Goal: Check status: Check status

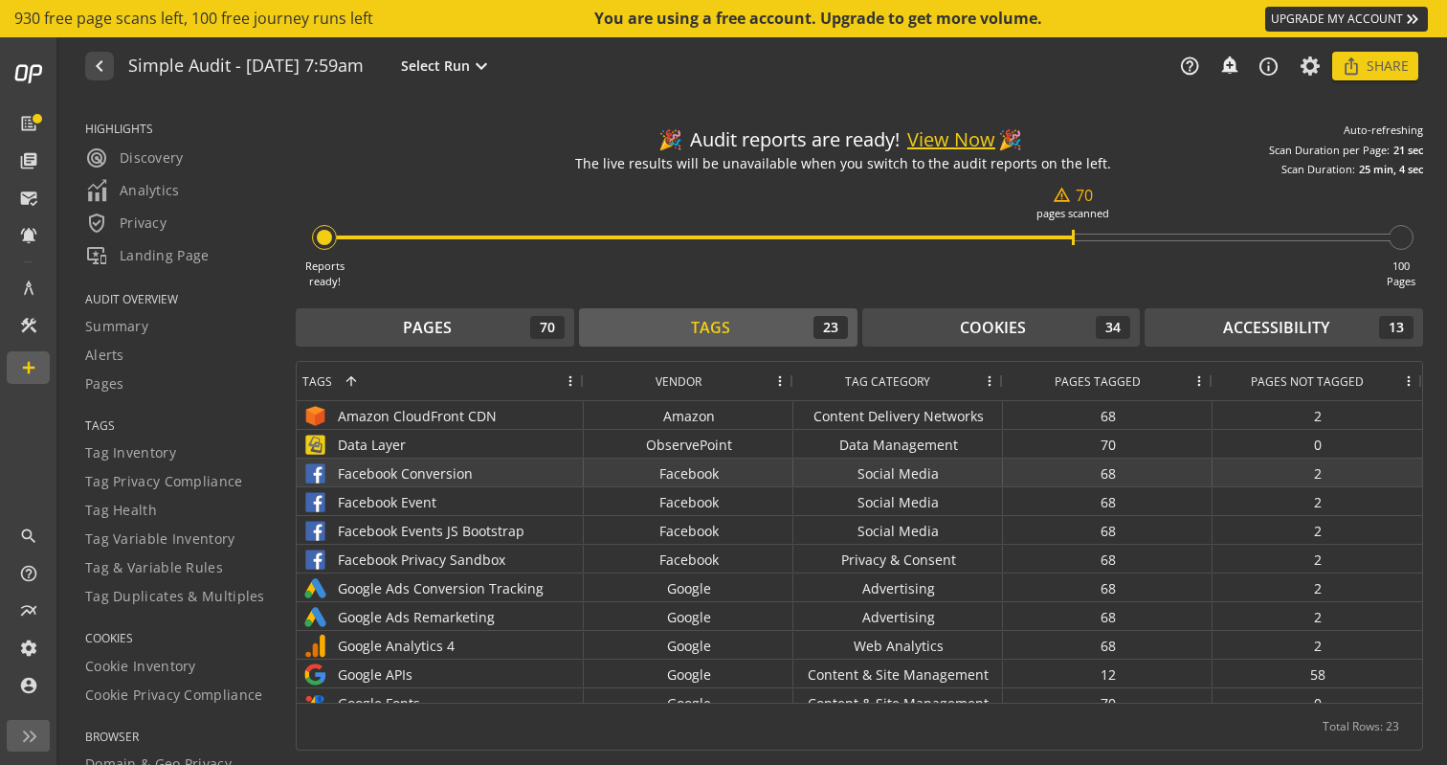
scroll to position [33, 0]
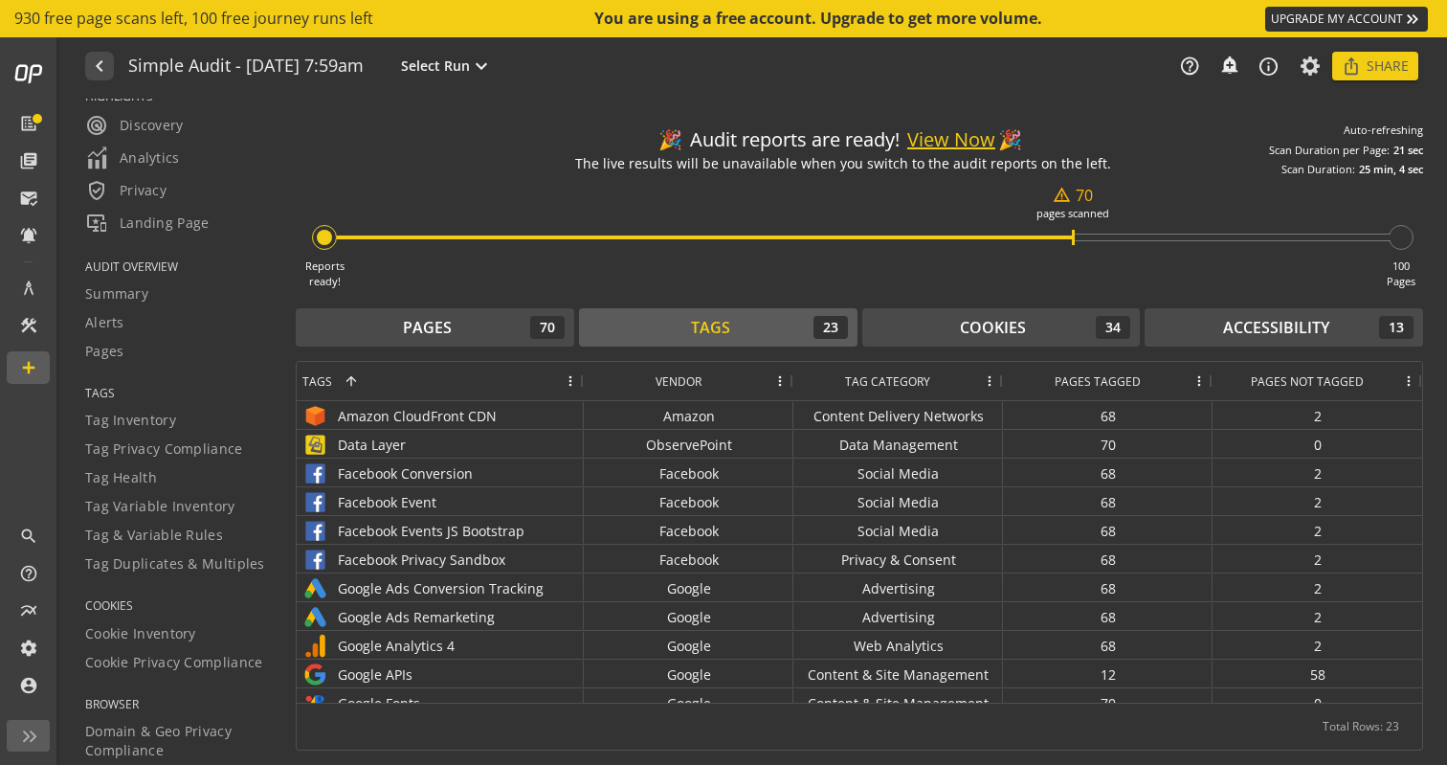
click at [967, 138] on button "View Now" at bounding box center [951, 140] width 88 height 28
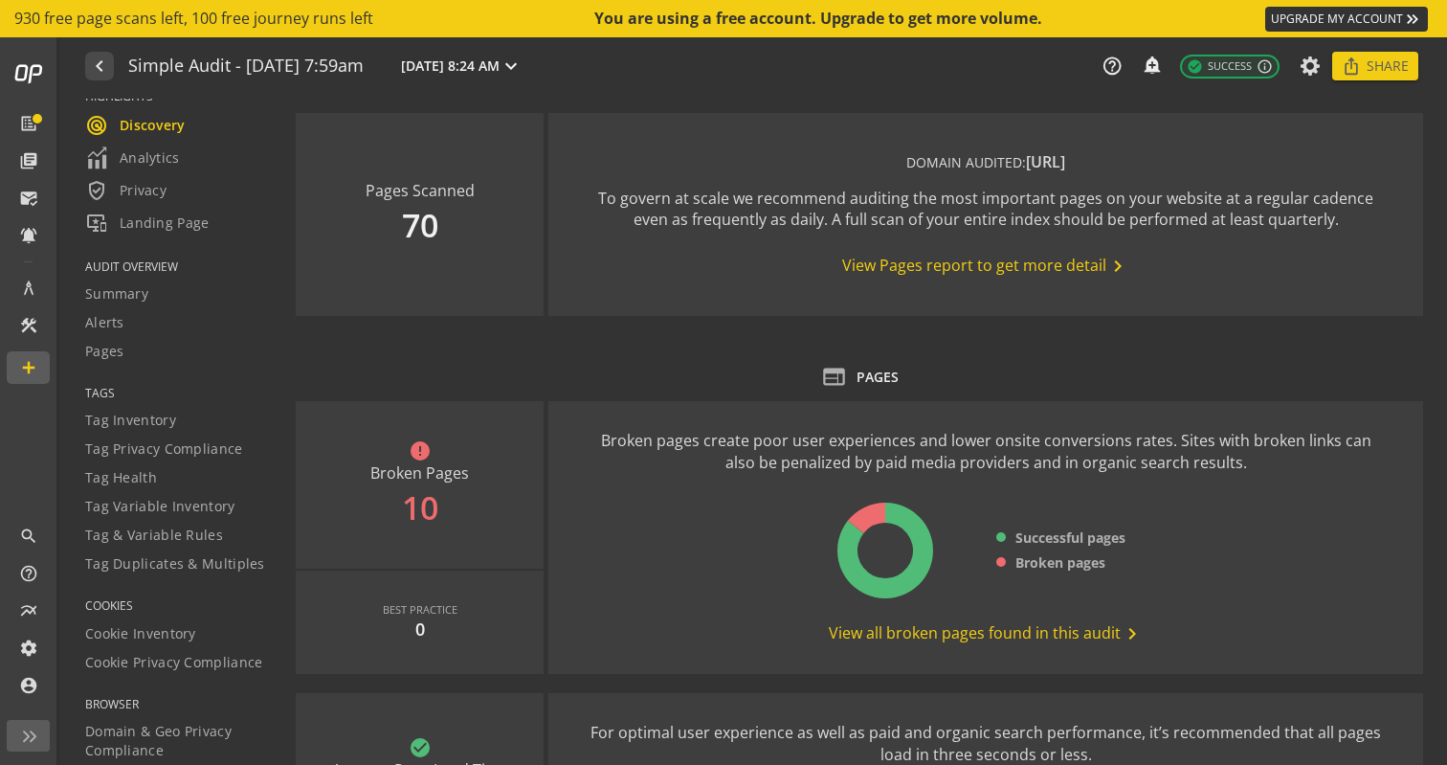
click at [976, 636] on span "View all broken pages found in this audit chevron_right" at bounding box center [986, 633] width 315 height 23
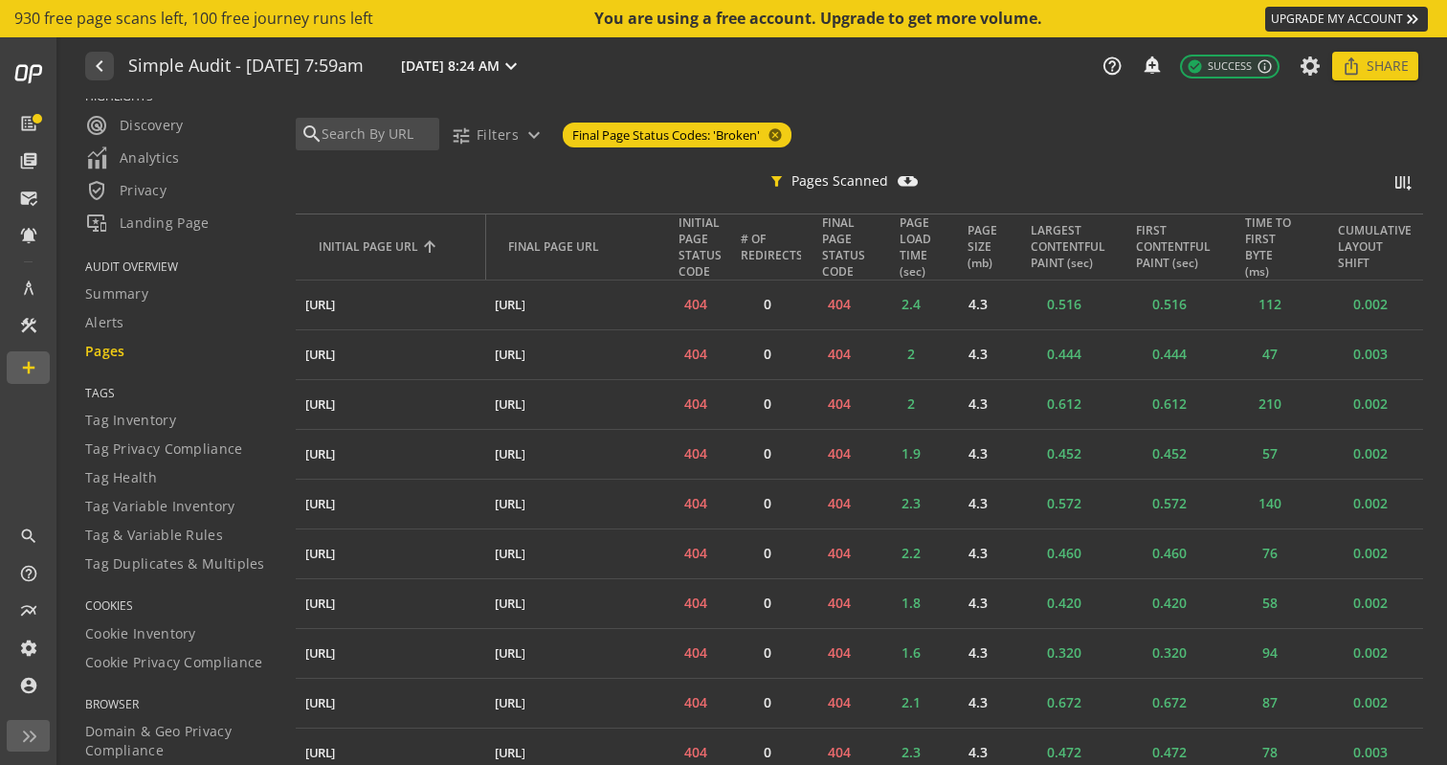
scroll to position [618, 0]
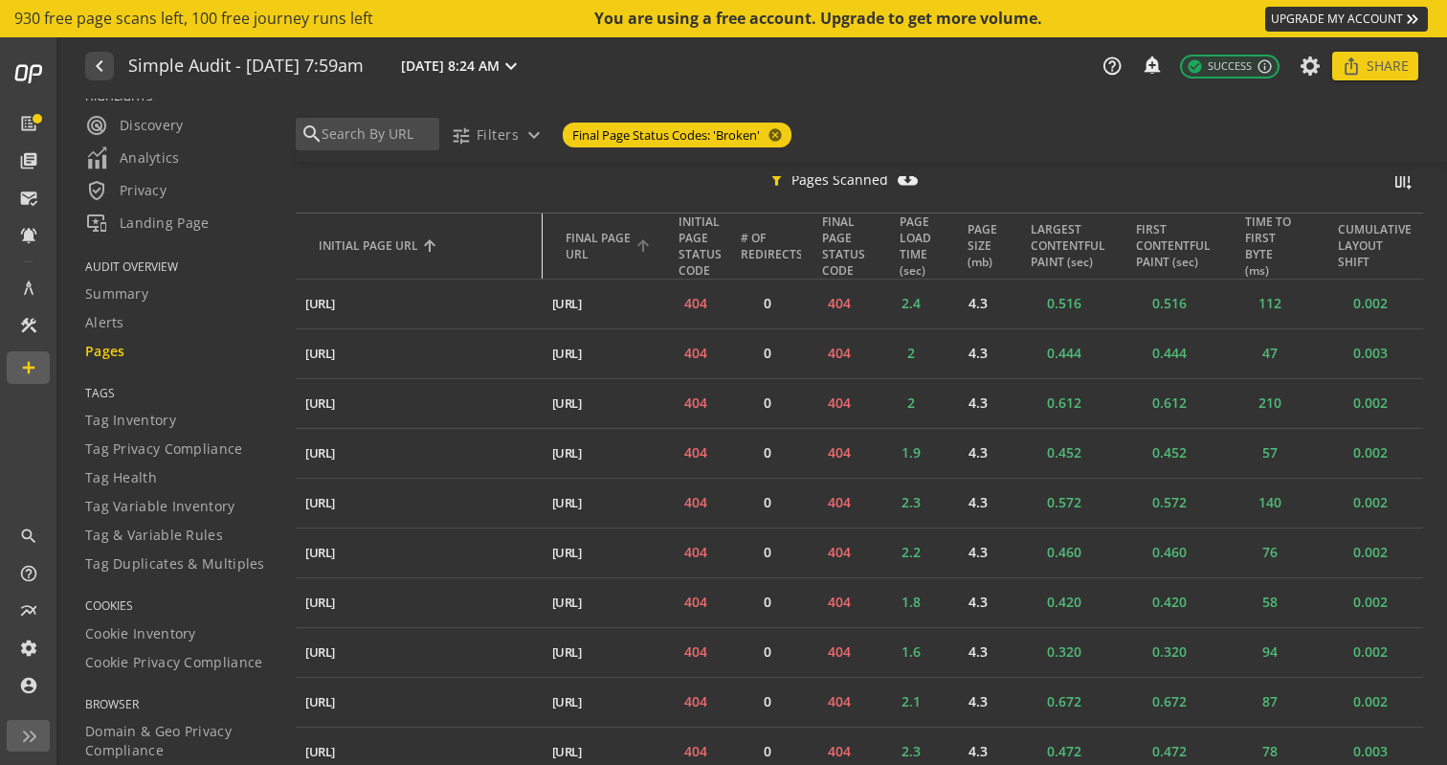
drag, startPoint x: 482, startPoint y: 235, endPoint x: 639, endPoint y: 219, distance: 157.8
click at [639, 219] on tr "INITIAL PAGE URL FINAL PAGE URL INITIAL PAGE STATUS CODE # OF REDIRECTS FINAL P…" at bounding box center [859, 245] width 1127 height 67
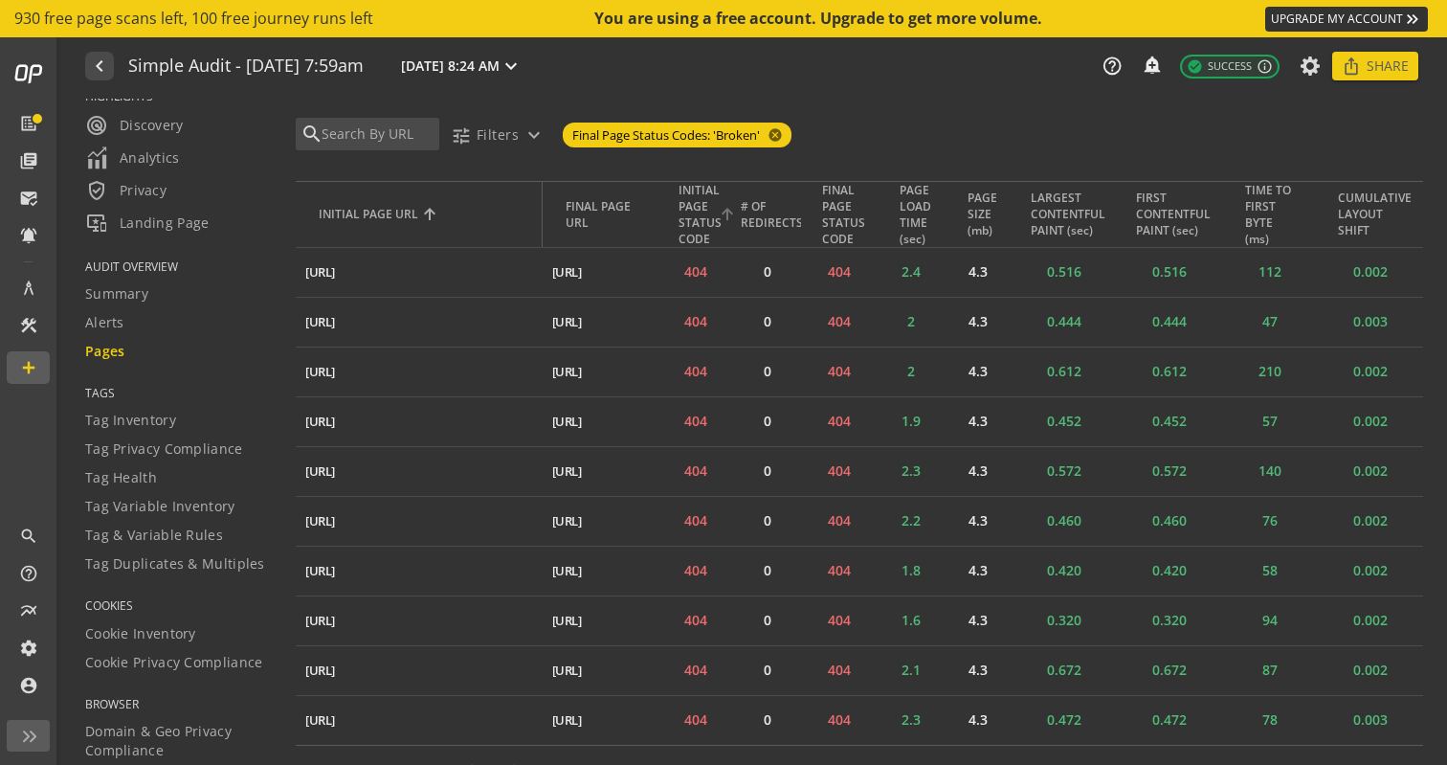
scroll to position [683, 0]
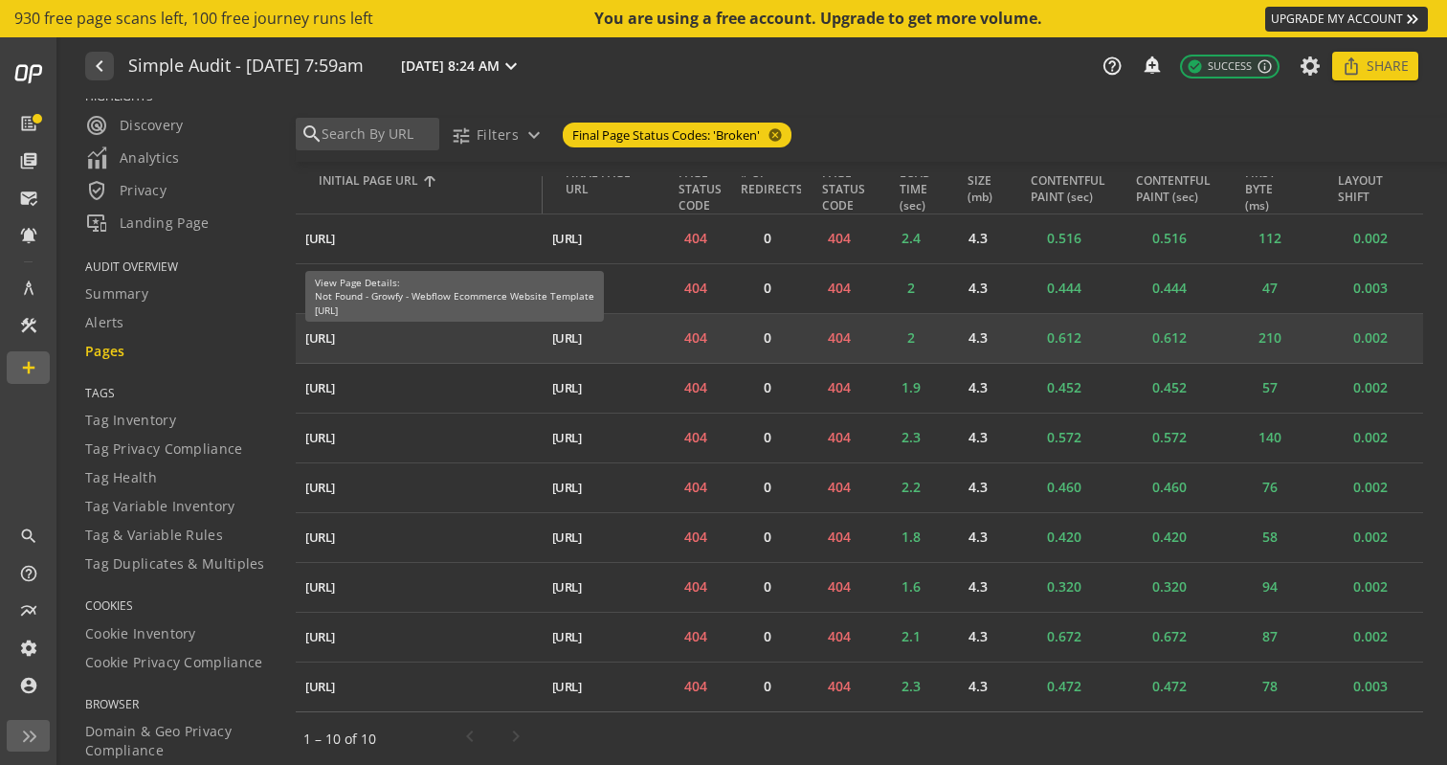
click at [335, 334] on div "[URL]" at bounding box center [320, 338] width 30 height 18
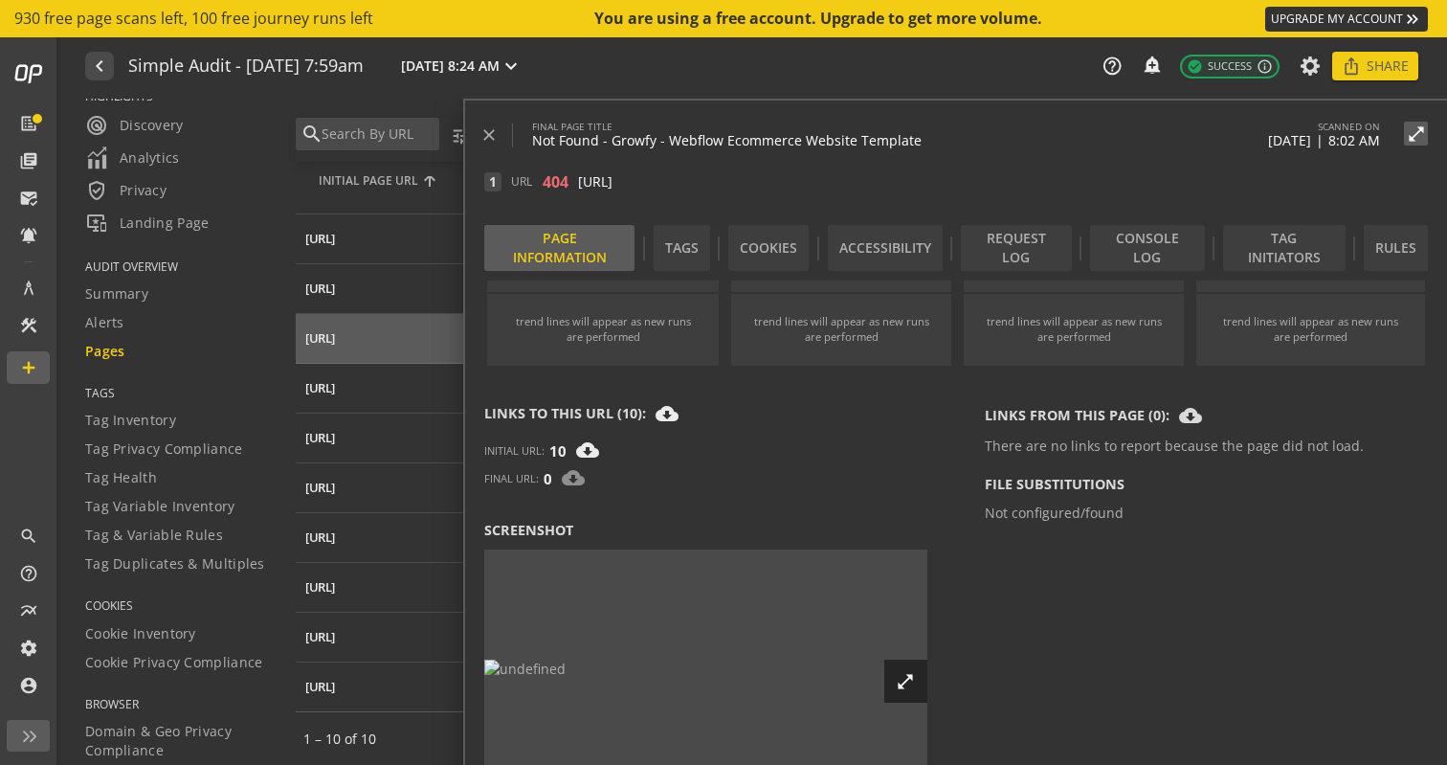
scroll to position [498, 0]
click at [496, 142] on mat-icon "close" at bounding box center [488, 134] width 19 height 19
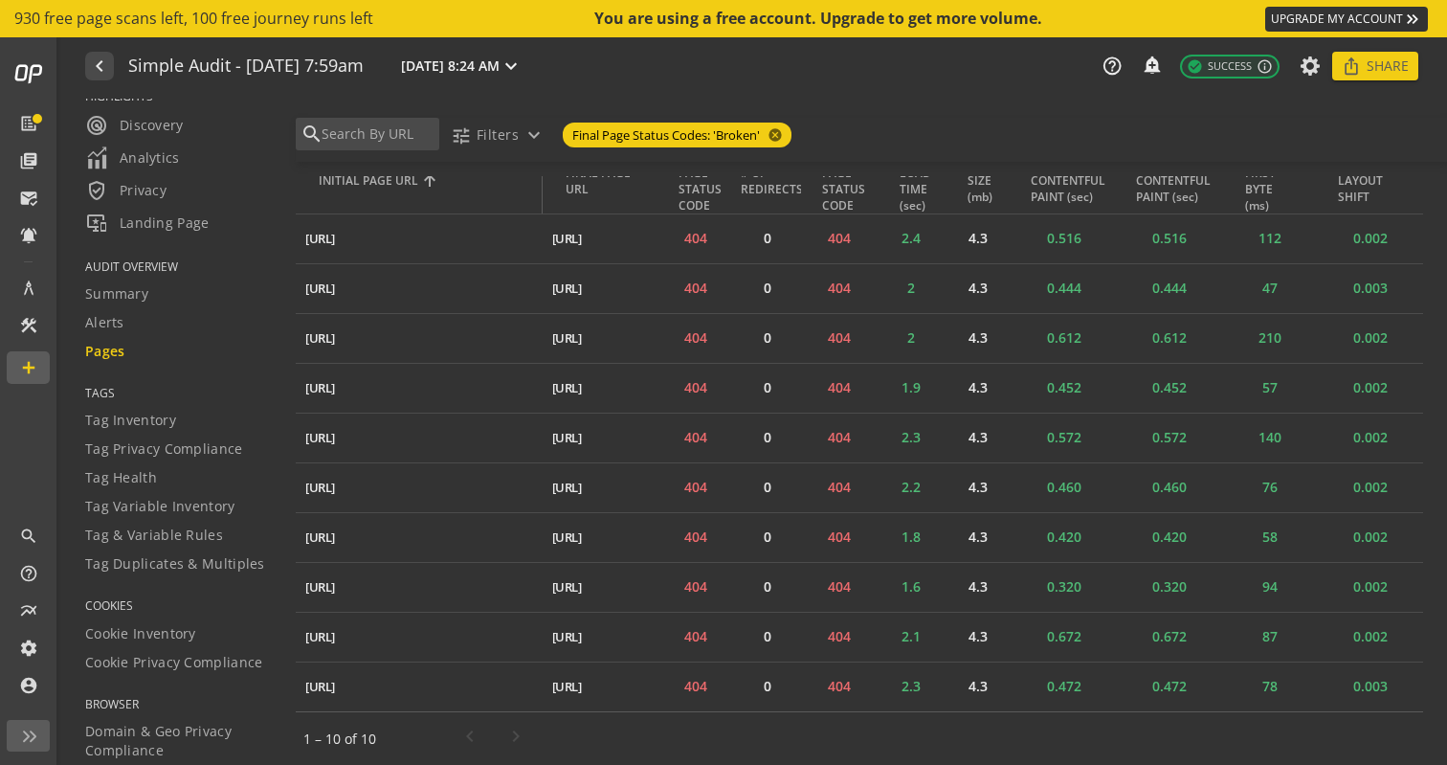
click at [136, 359] on div "Pages" at bounding box center [178, 351] width 187 height 19
click at [169, 132] on span "radar Discovery" at bounding box center [134, 125] width 99 height 23
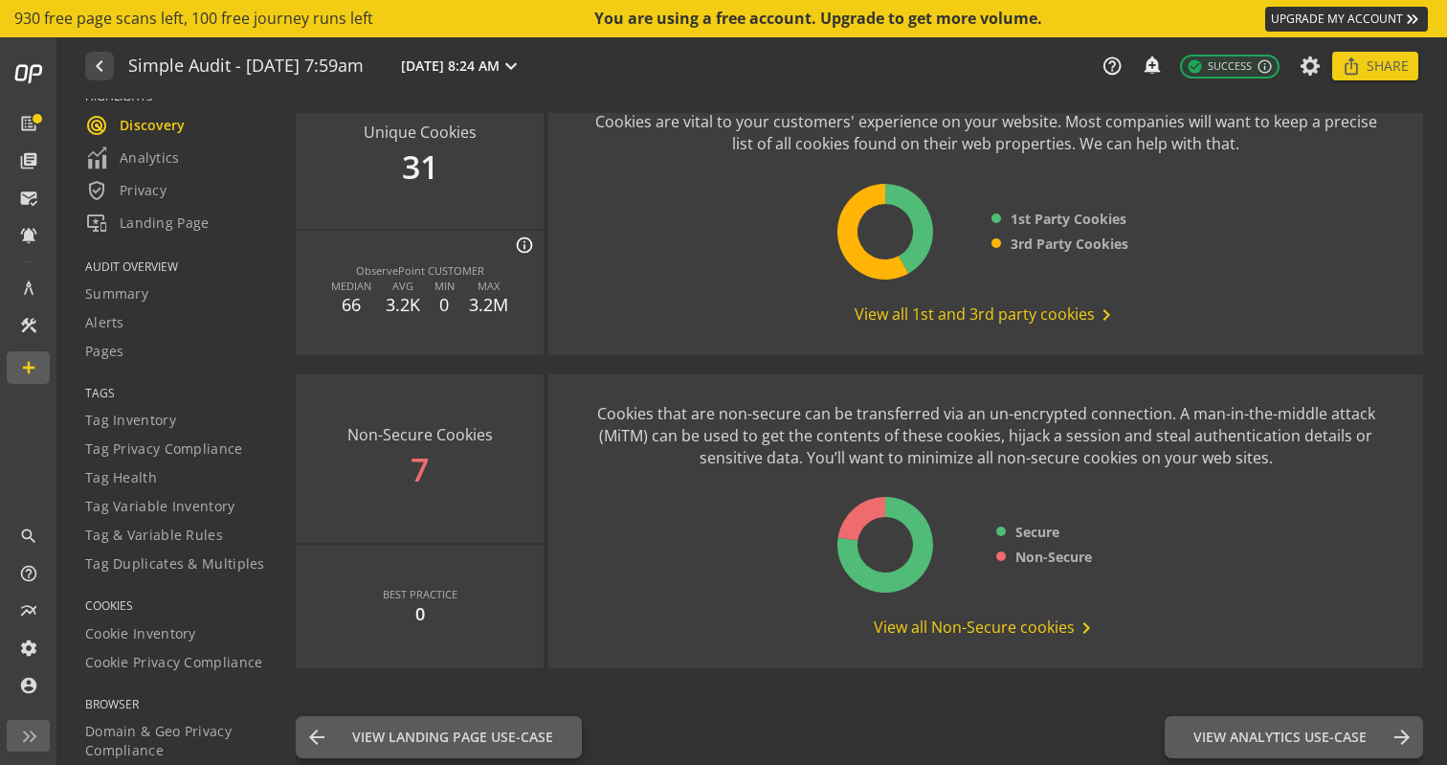
scroll to position [2471, 0]
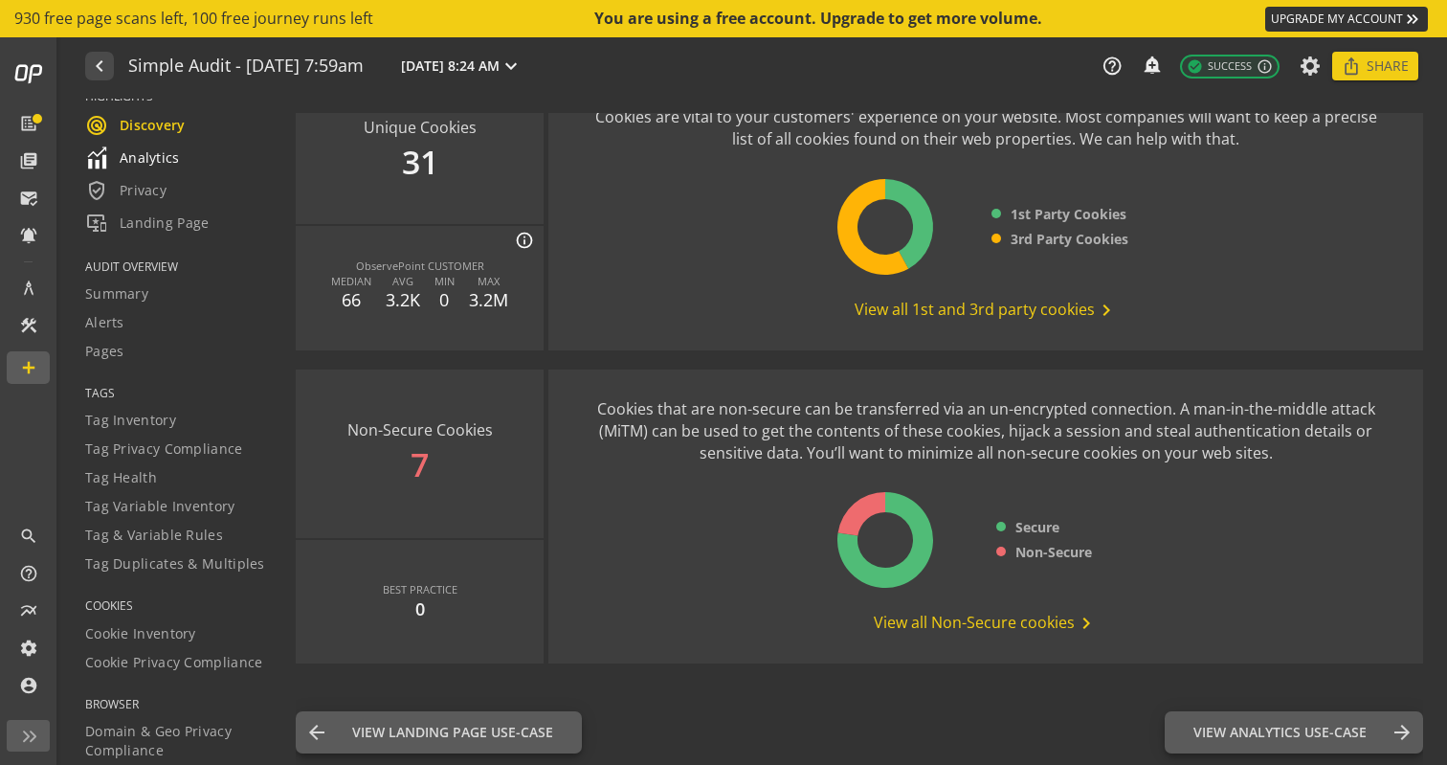
click at [188, 161] on div "Analytics" at bounding box center [178, 157] width 187 height 23
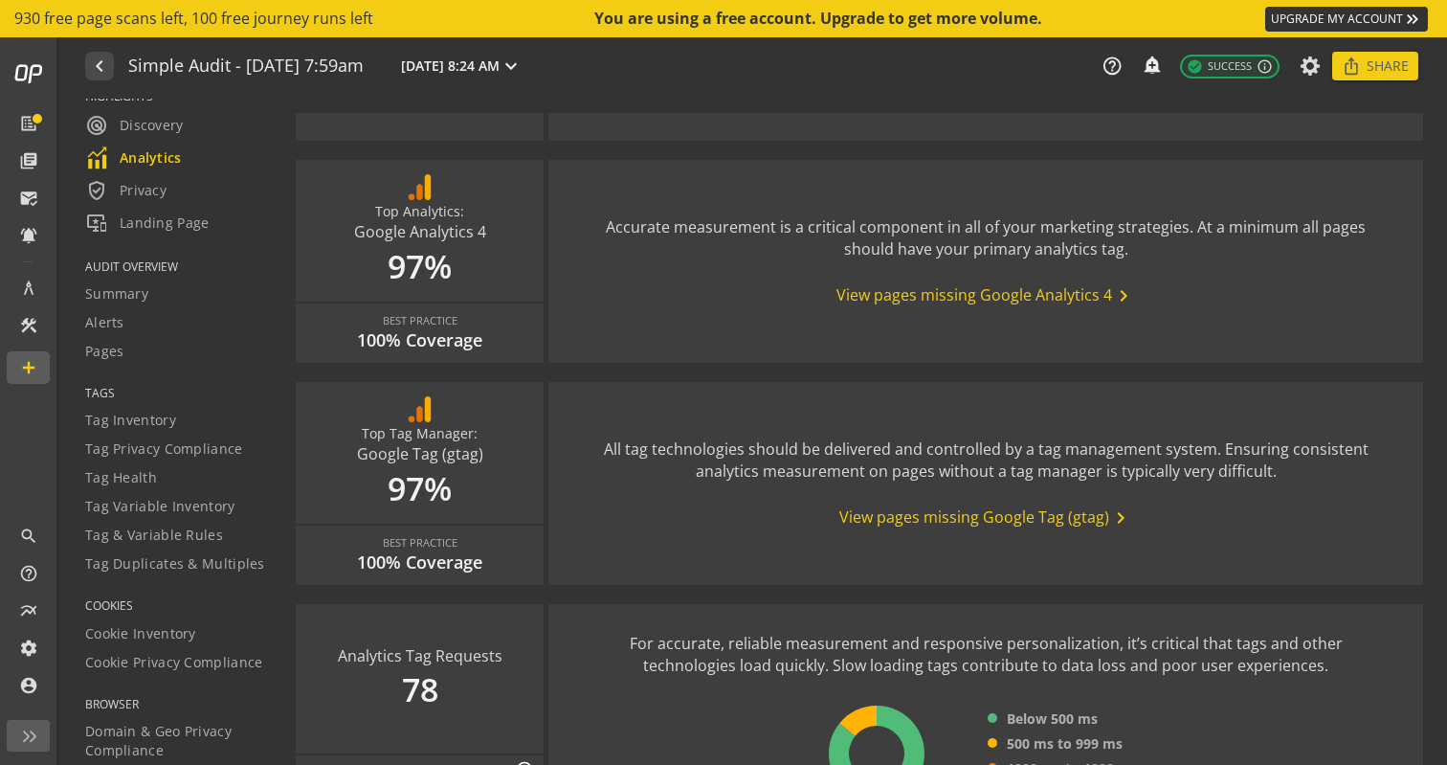
scroll to position [625, 0]
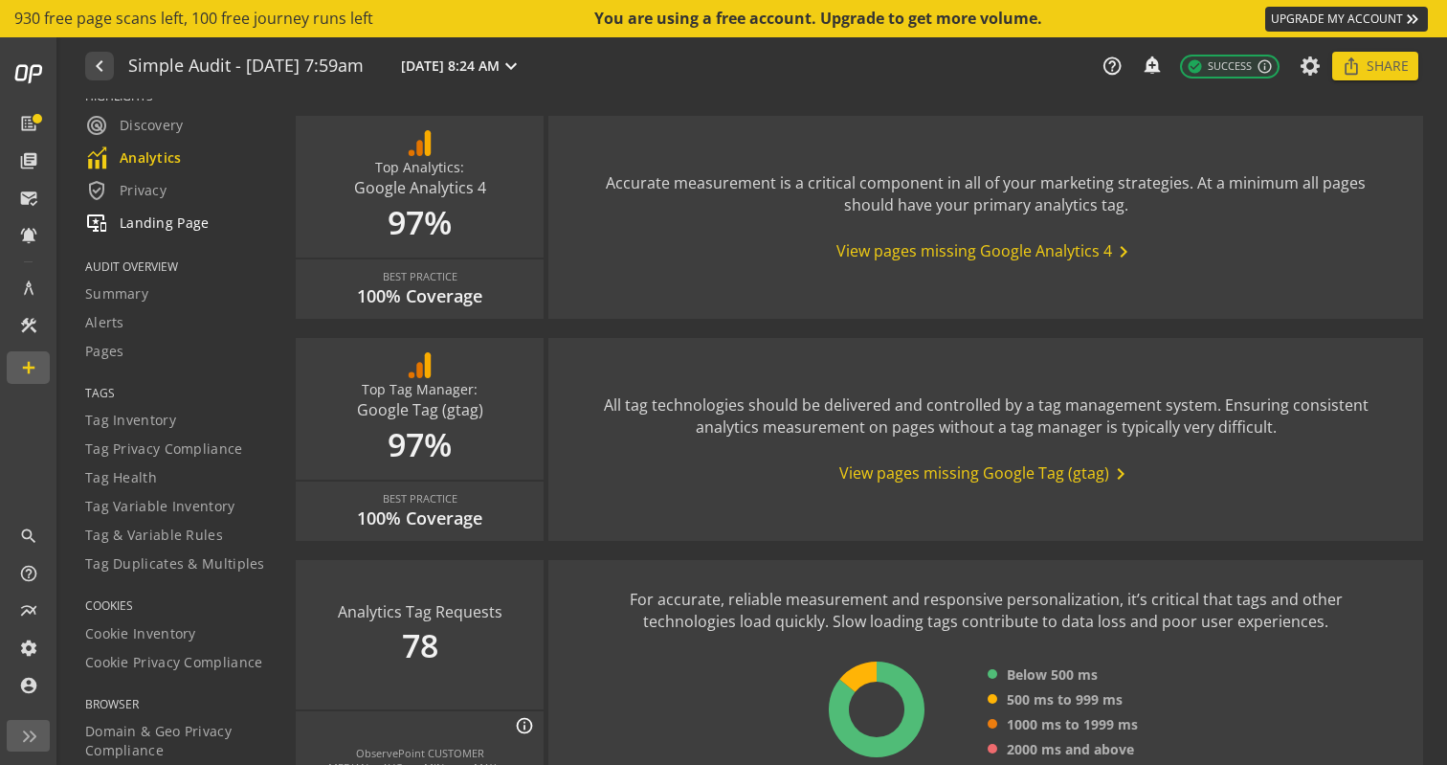
click at [194, 217] on span "important_devices Landing Page" at bounding box center [147, 222] width 124 height 23
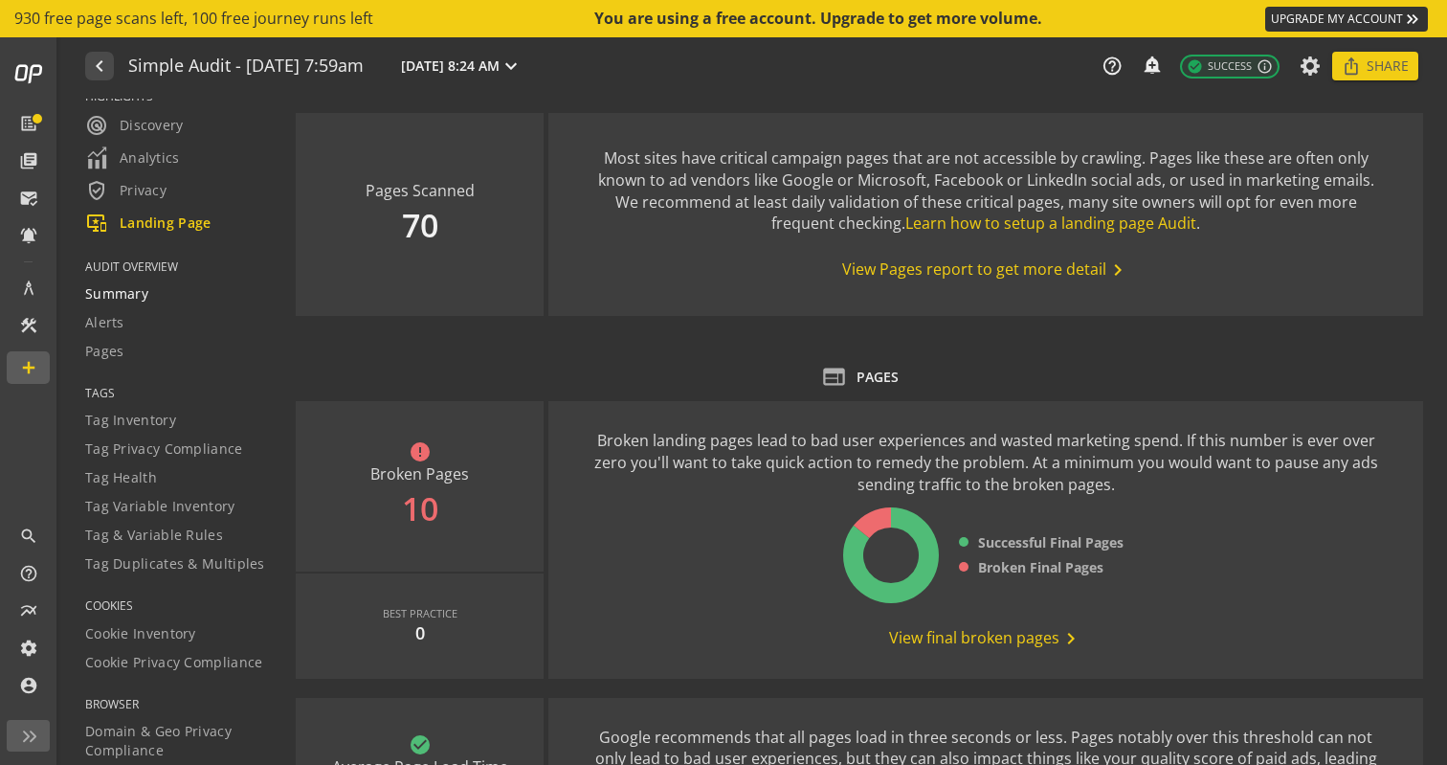
click at [170, 290] on div "Summary" at bounding box center [178, 293] width 187 height 19
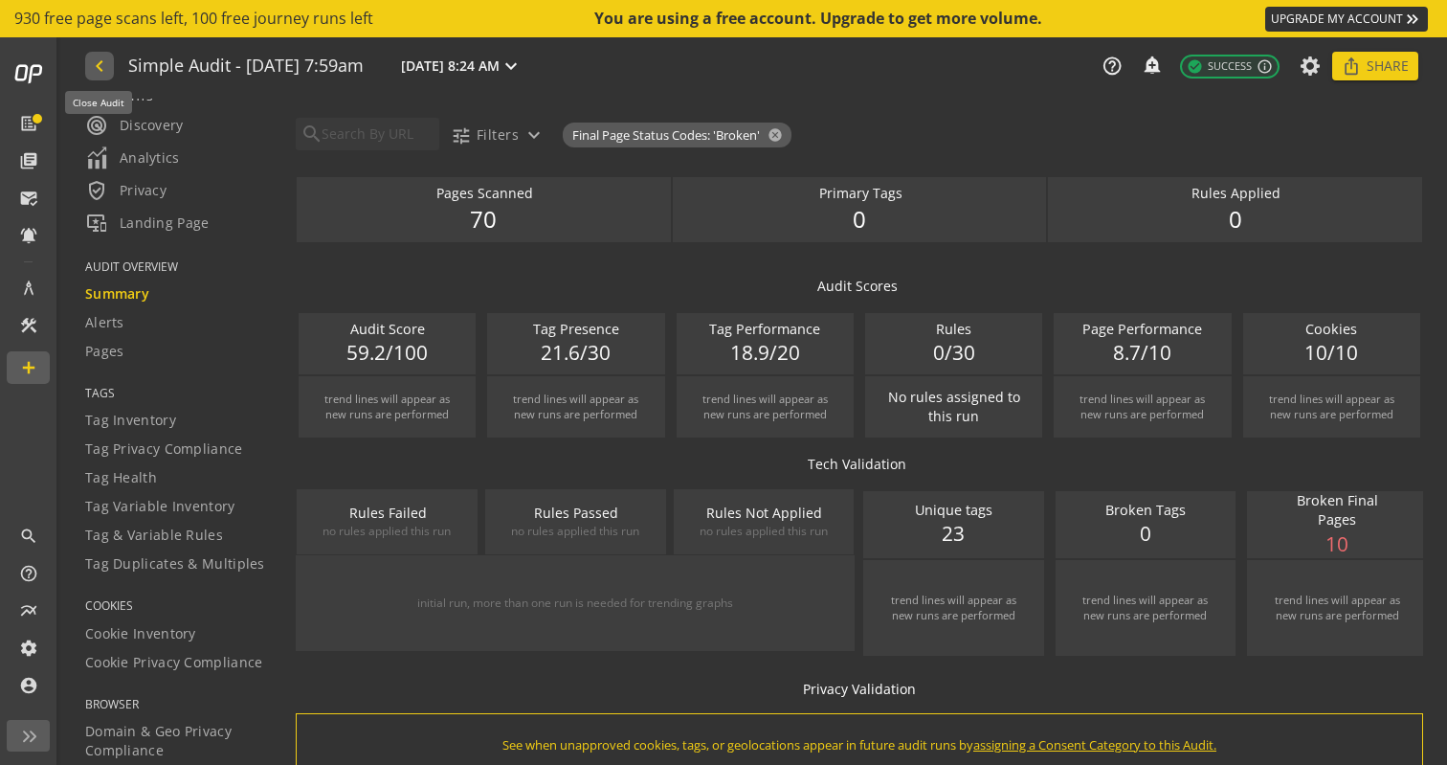
click at [98, 66] on mat-icon "navigate_before" at bounding box center [98, 66] width 20 height 23
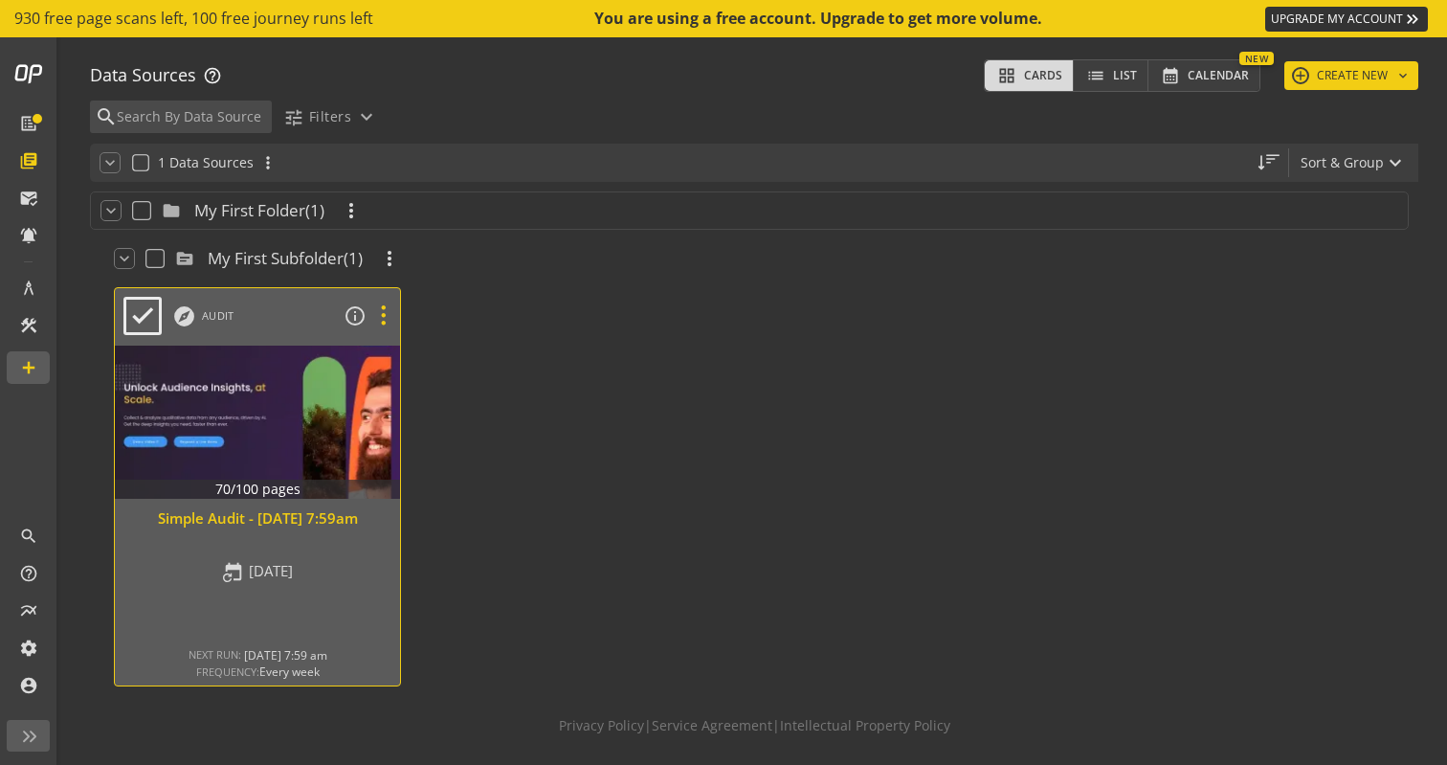
click at [389, 317] on icon at bounding box center [383, 315] width 33 height 25
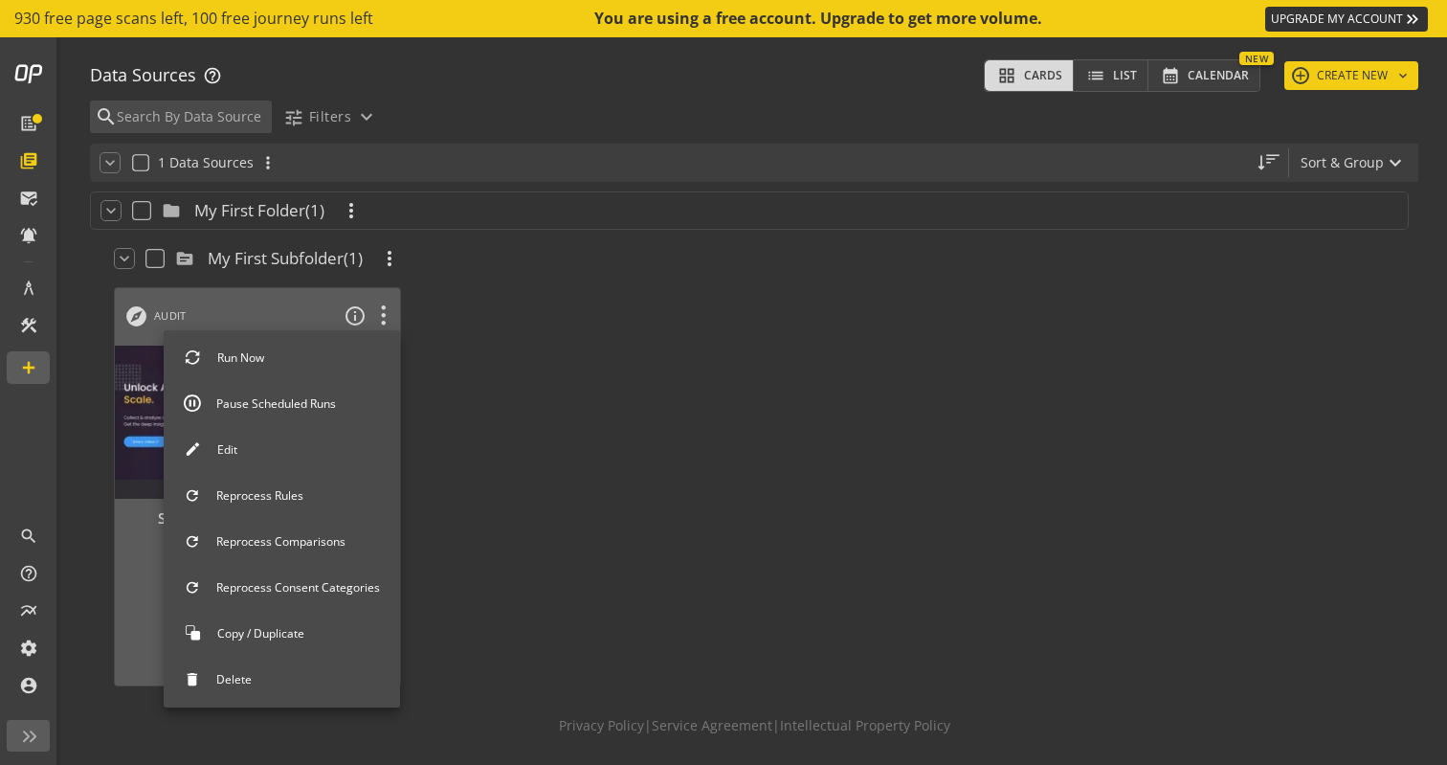
click at [362, 361] on button "Run Now" at bounding box center [282, 358] width 236 height 40
